Goal: Information Seeking & Learning: Learn about a topic

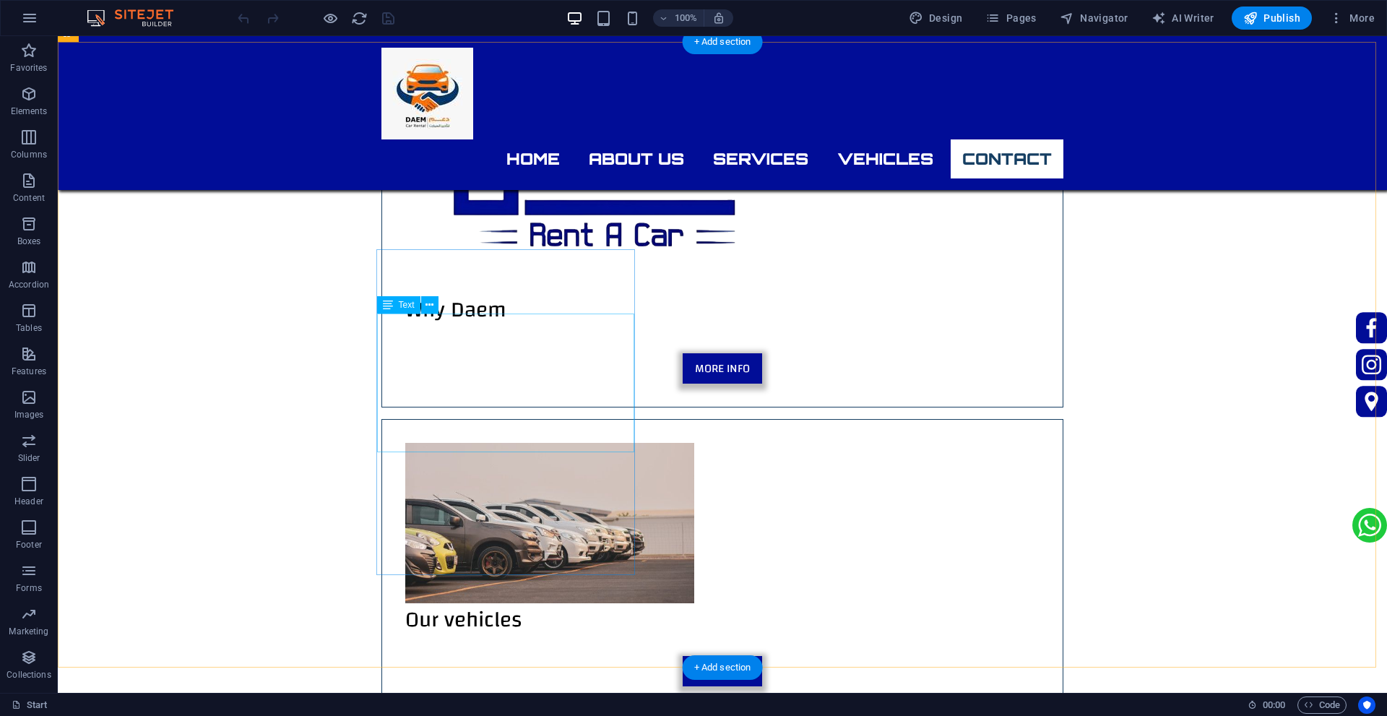
scroll to position [4359, 0]
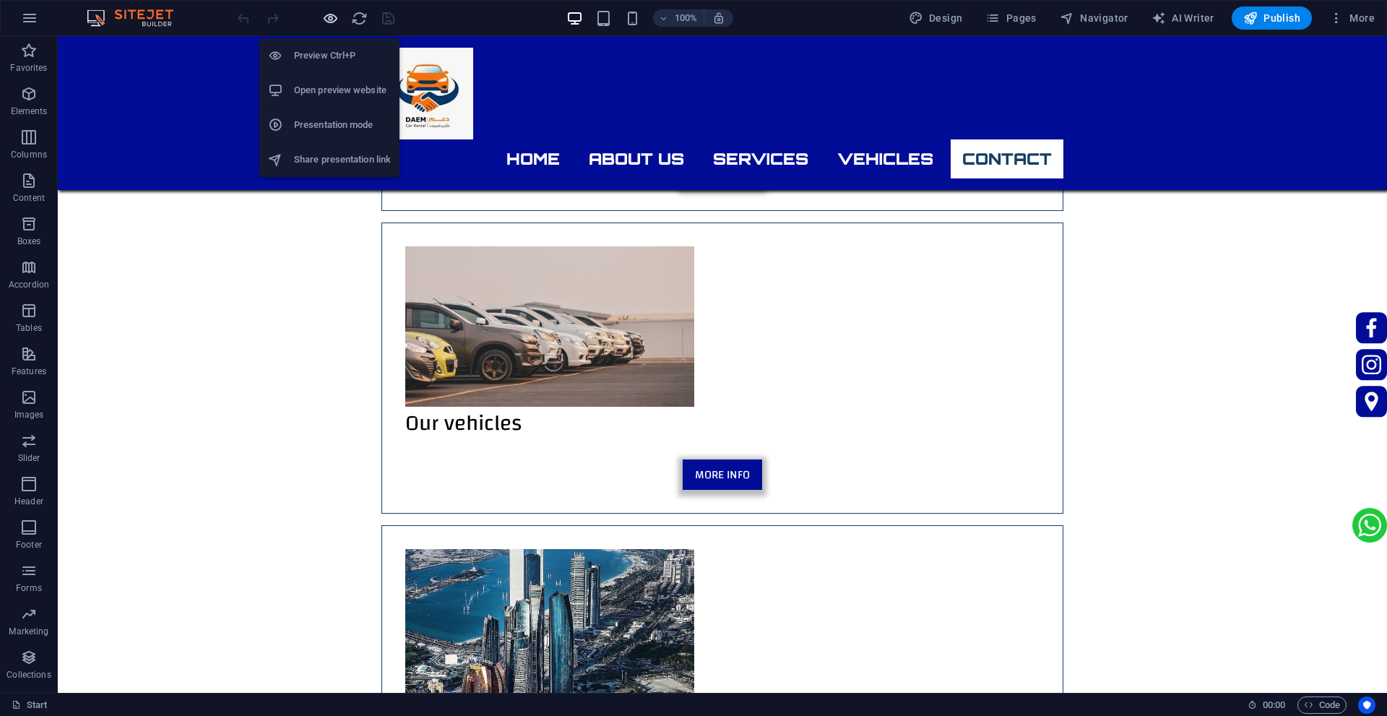
click at [0, 0] on icon "button" at bounding box center [0, 0] width 0 height 0
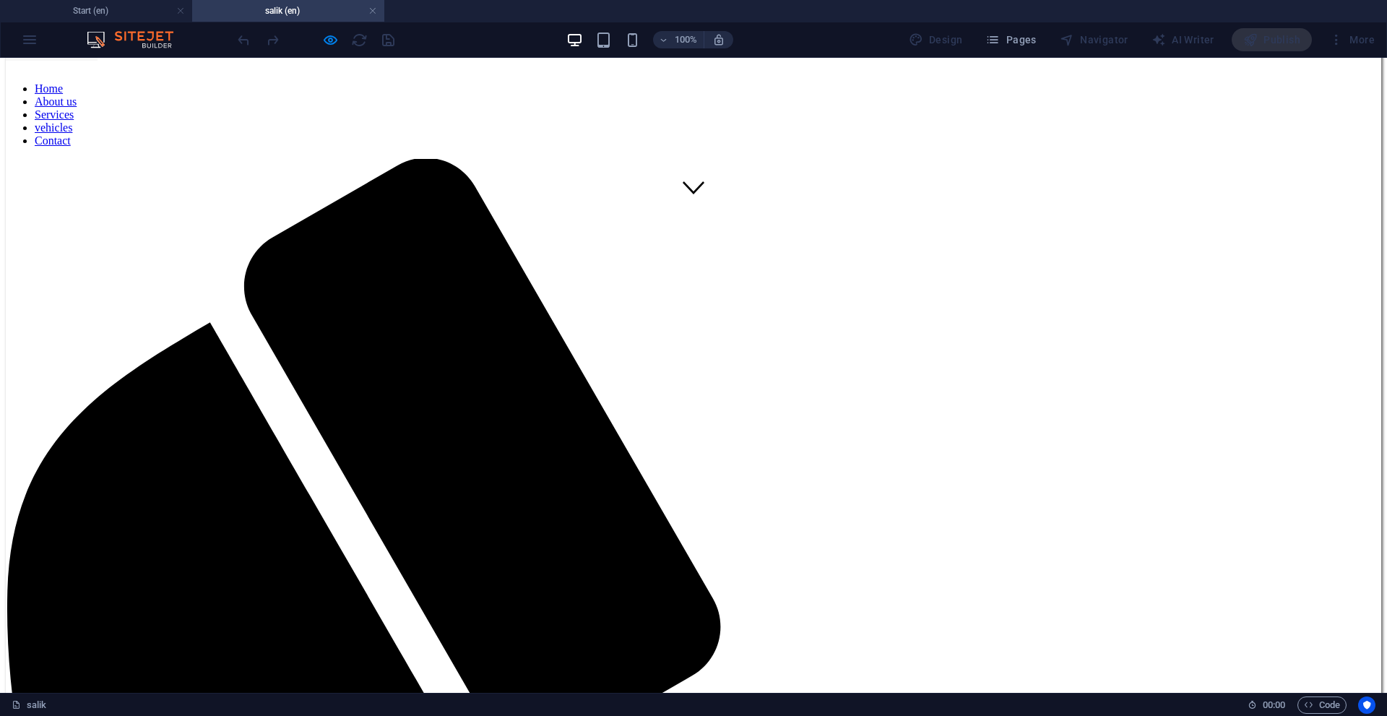
scroll to position [488, 0]
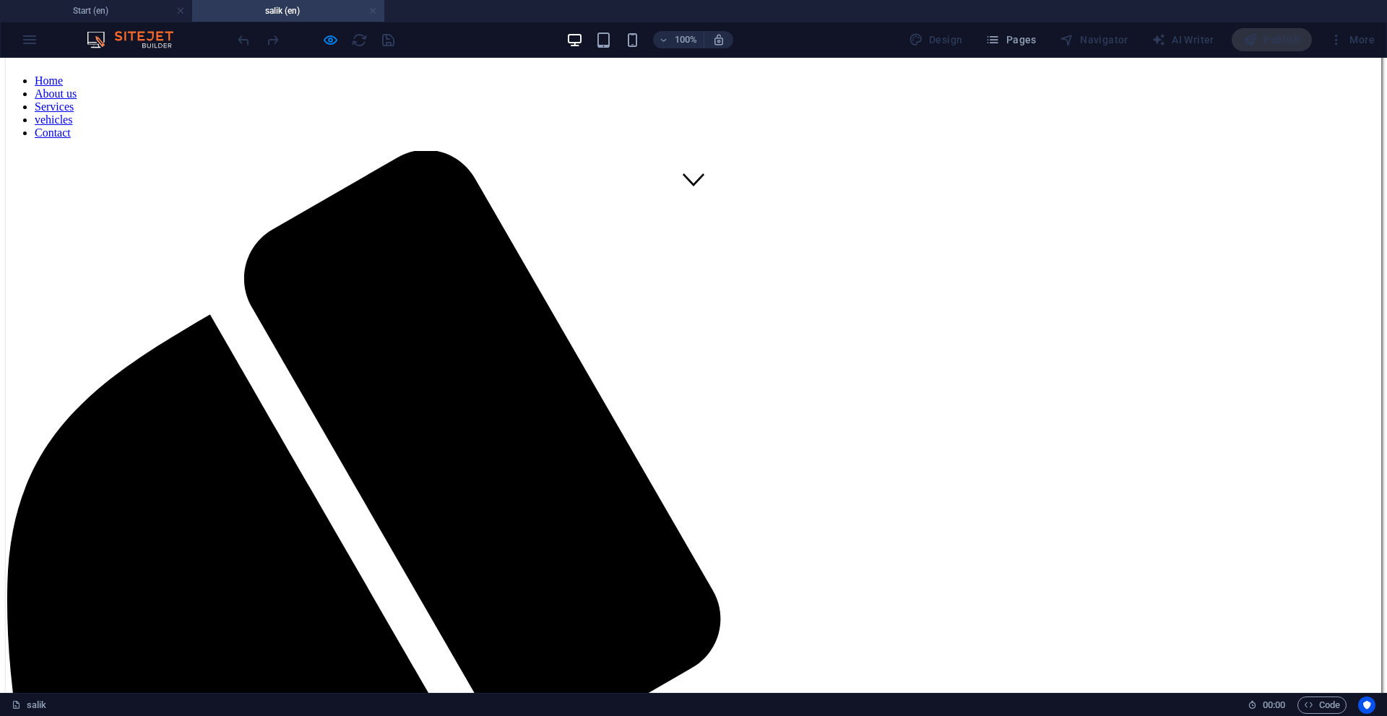
click at [376, 12] on link at bounding box center [372, 11] width 9 height 14
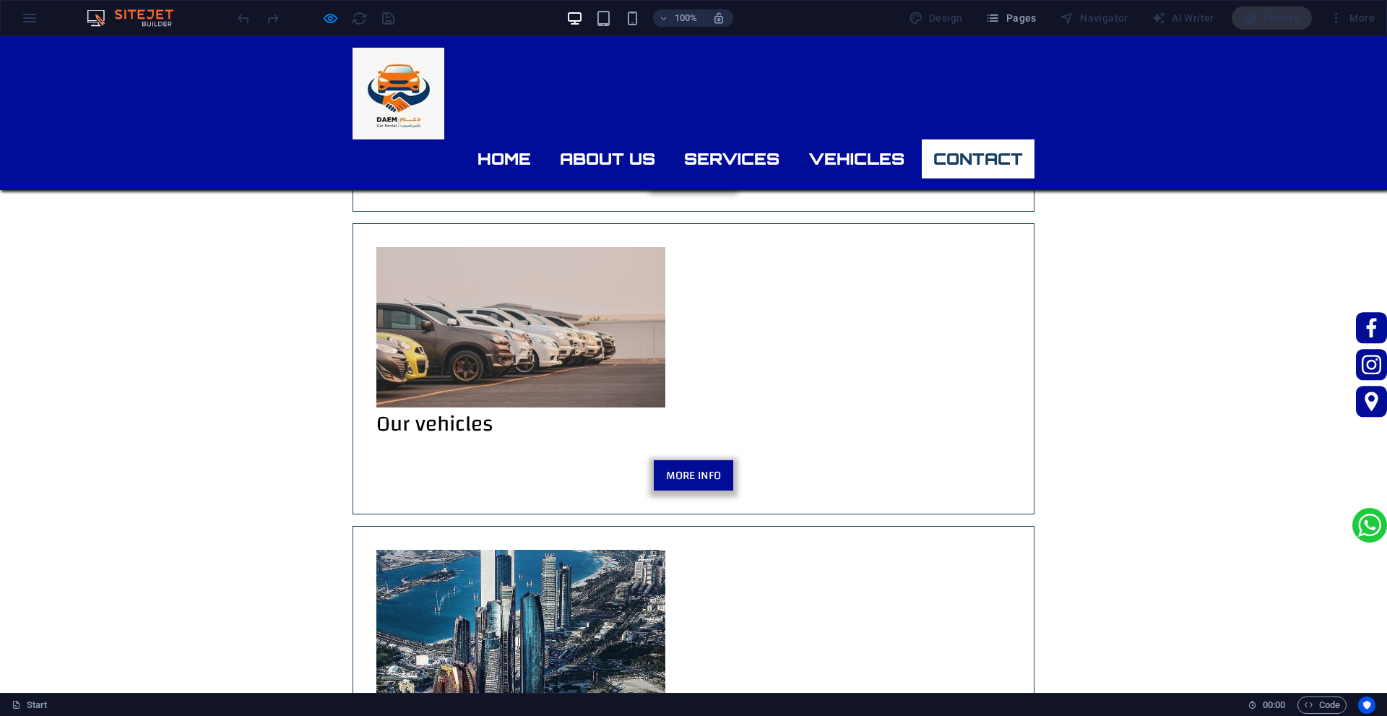
scroll to position [4359, 0]
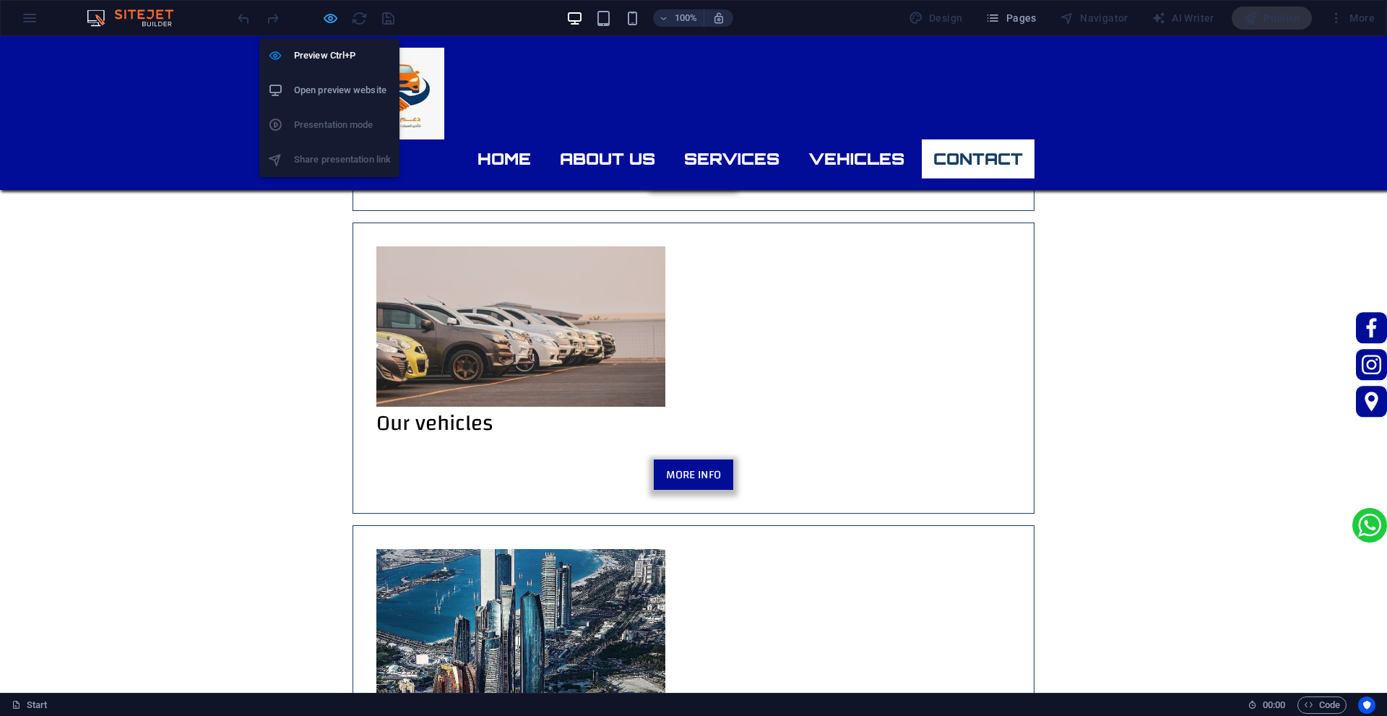
click at [0, 0] on icon "button" at bounding box center [0, 0] width 0 height 0
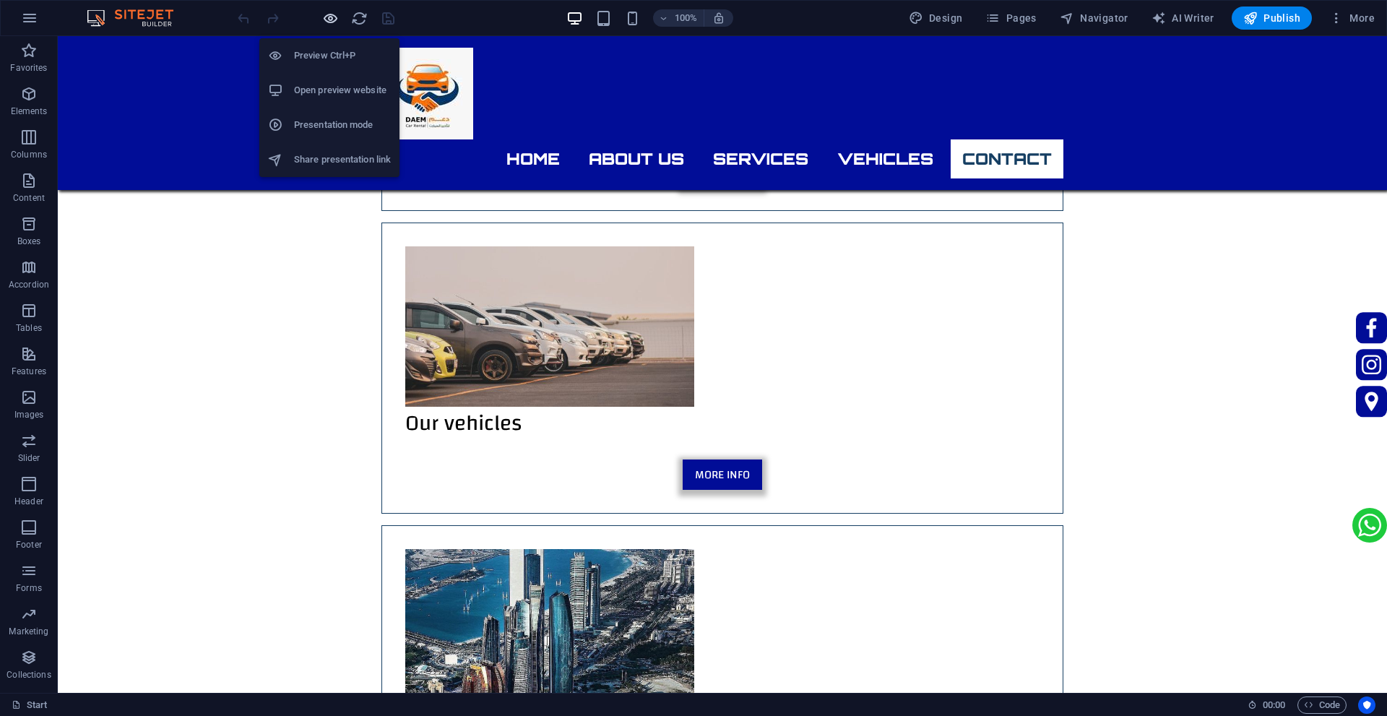
click at [0, 0] on icon "button" at bounding box center [0, 0] width 0 height 0
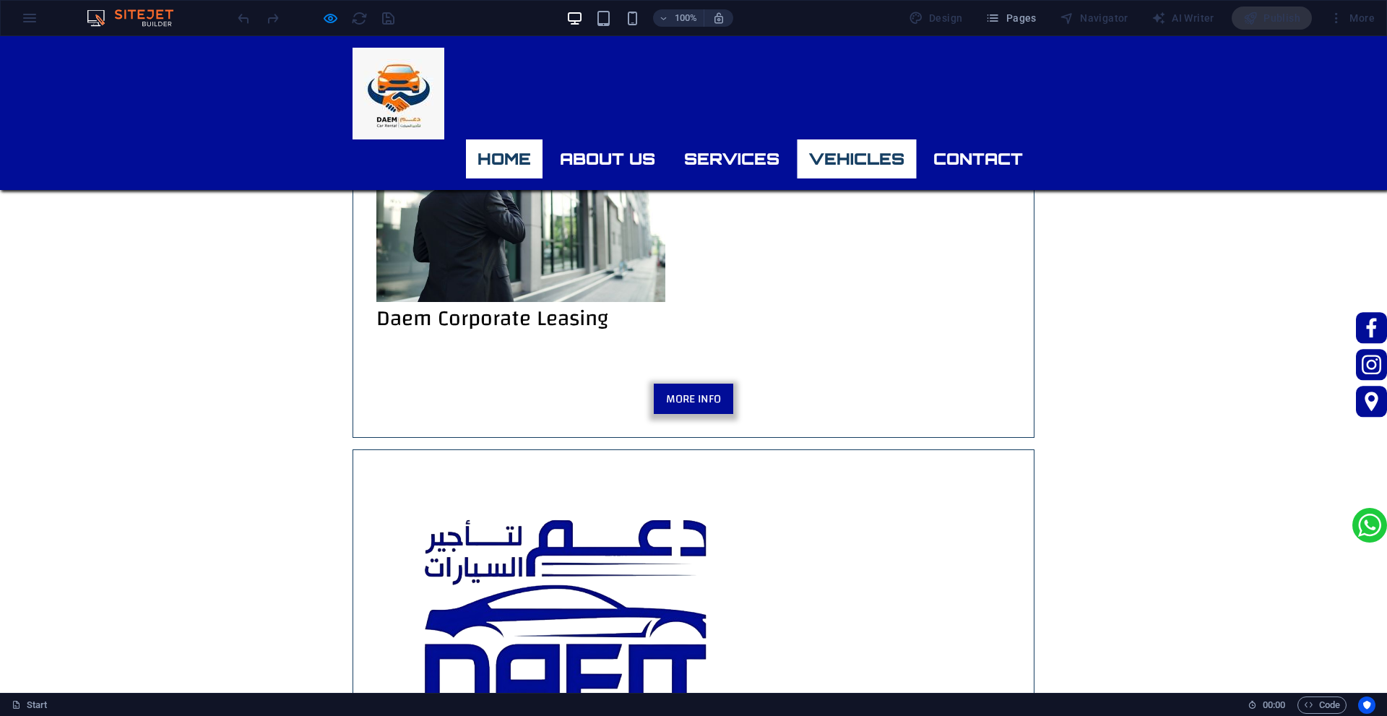
click at [508, 139] on link "Home" at bounding box center [504, 158] width 77 height 39
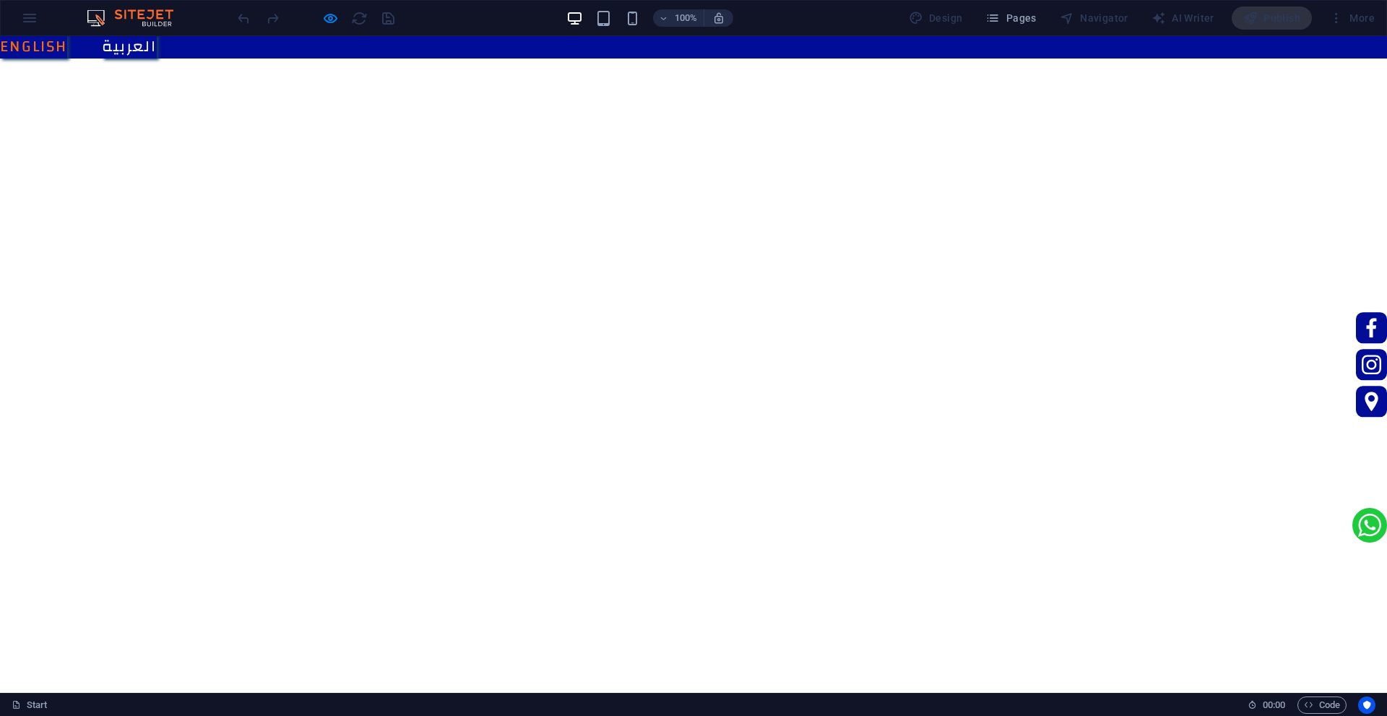
scroll to position [0, 0]
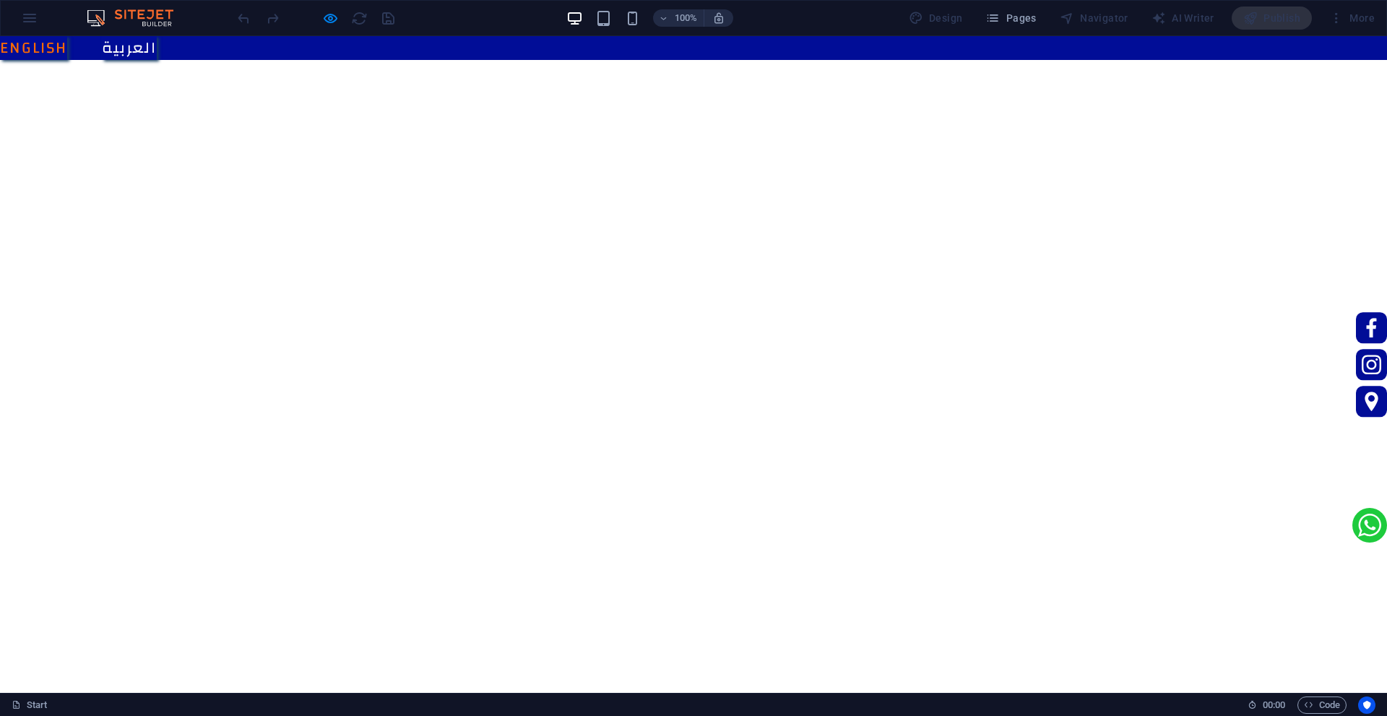
click at [1330, 52] on div "English العربية" at bounding box center [693, 48] width 1421 height 58
click at [157, 47] on link "العربية" at bounding box center [129, 48] width 55 height 24
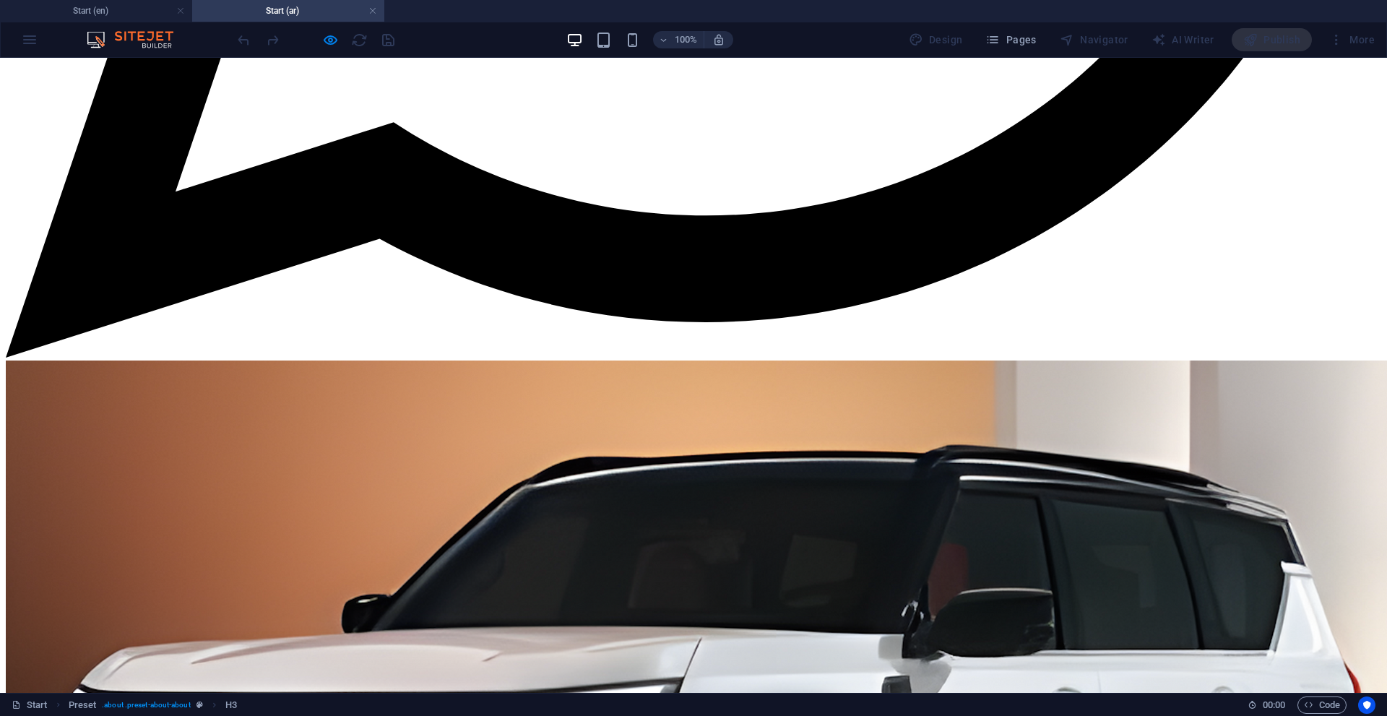
scroll to position [1564, 0]
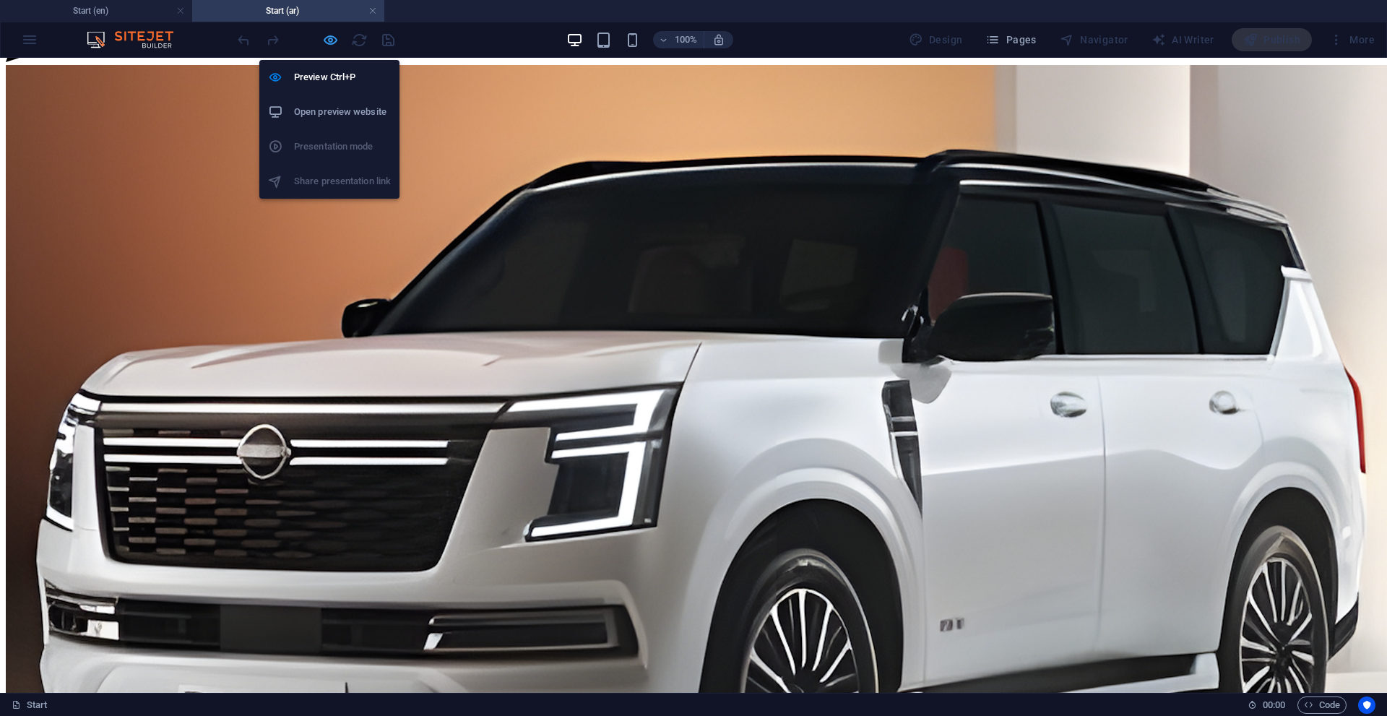
click at [329, 40] on icon "button" at bounding box center [330, 40] width 17 height 17
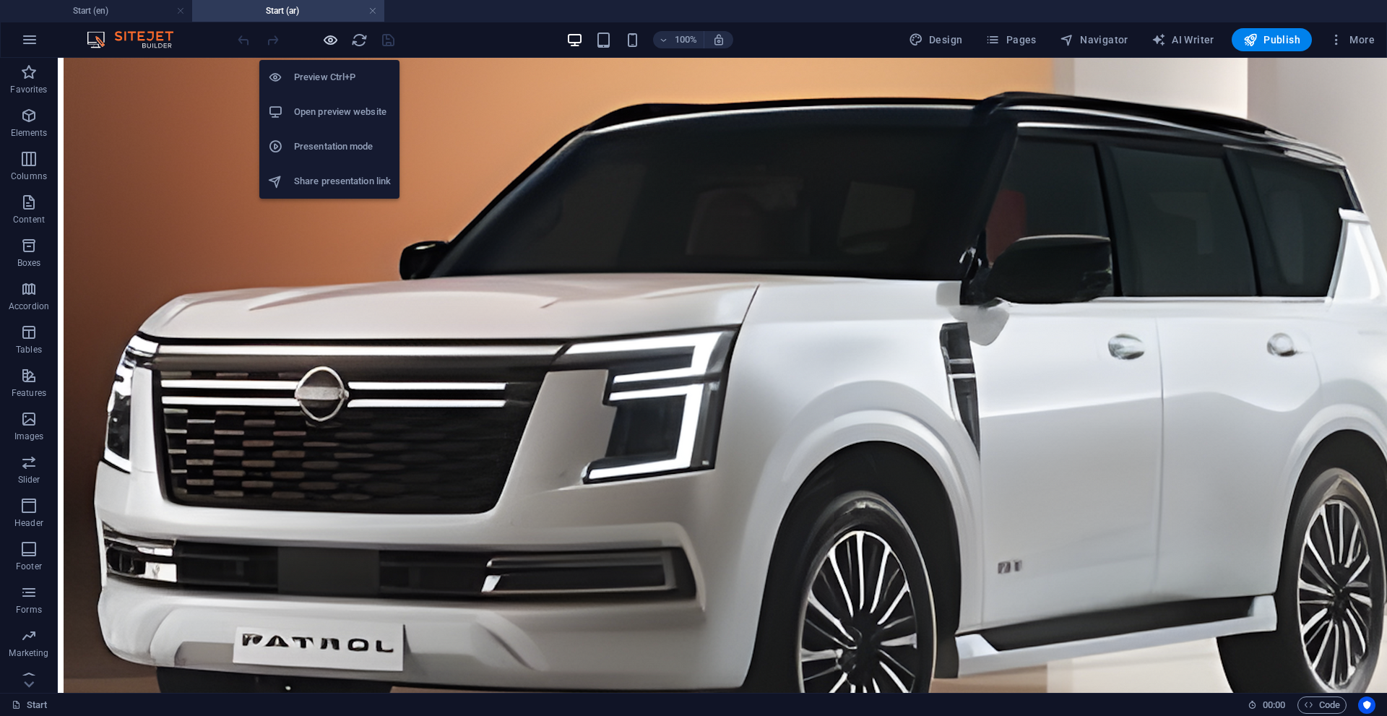
click at [329, 40] on icon "button" at bounding box center [330, 40] width 17 height 17
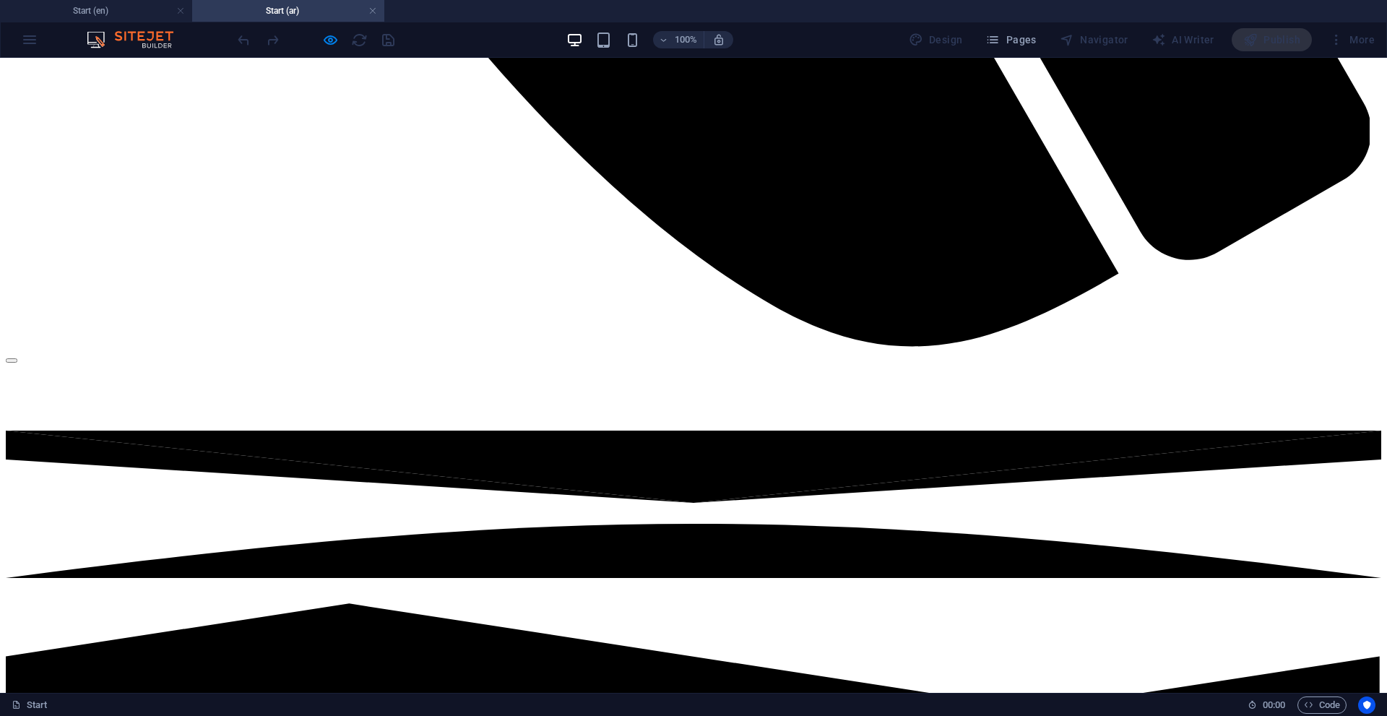
scroll to position [3984, 0]
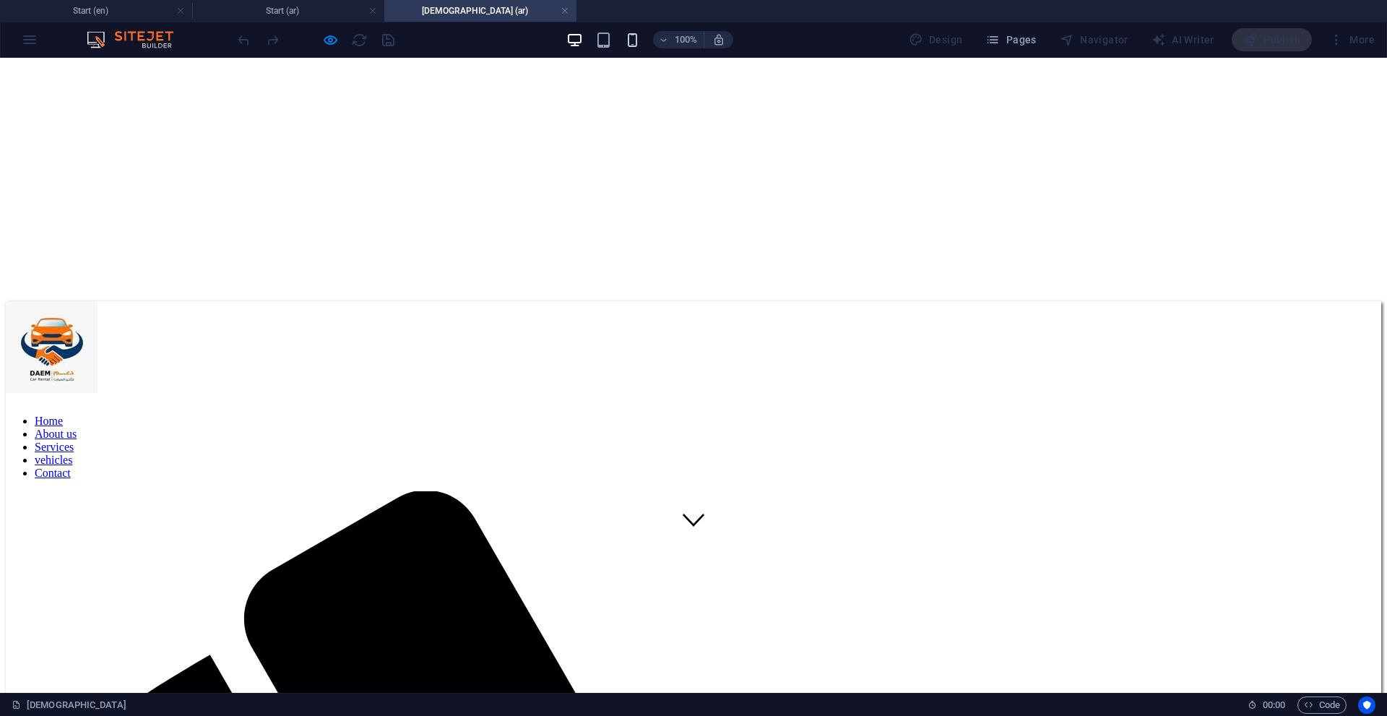
scroll to position [144, 0]
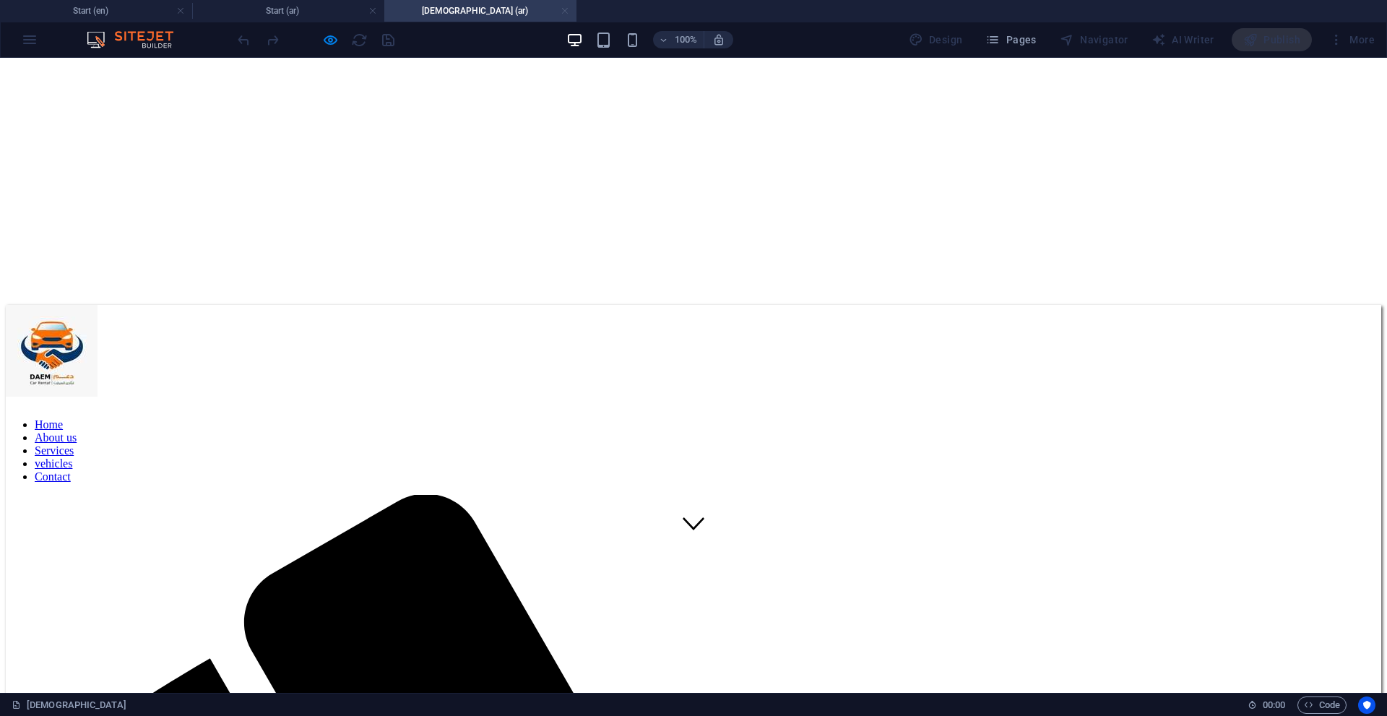
click at [562, 12] on link at bounding box center [564, 11] width 9 height 14
